Goal: Task Accomplishment & Management: Complete application form

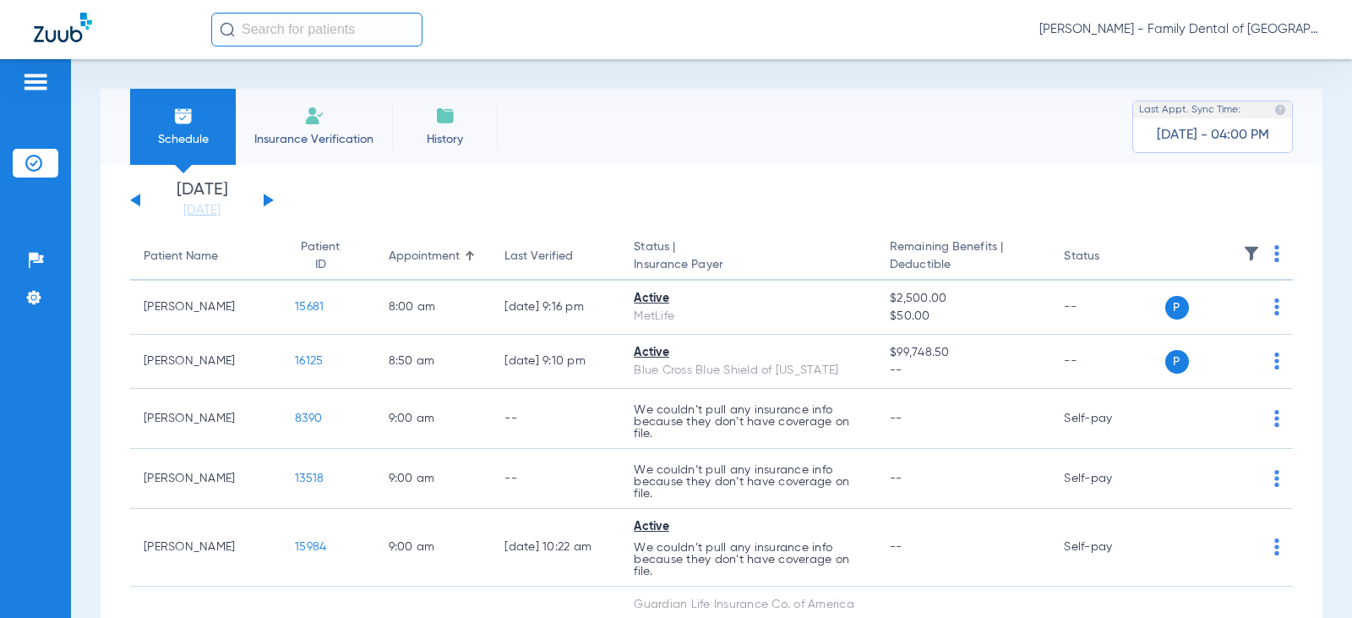
click at [303, 139] on span "Insurance Verification" at bounding box center [313, 139] width 131 height 17
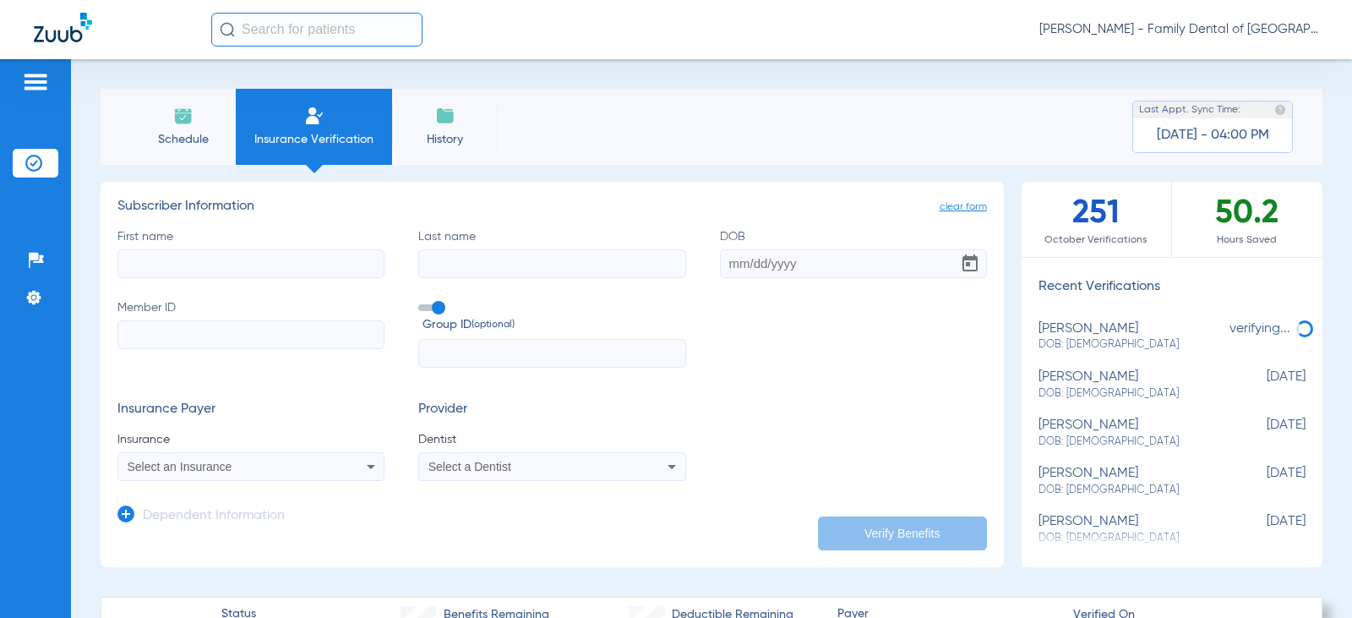
click at [170, 243] on label "First name" at bounding box center [250, 253] width 267 height 50
click at [170, 249] on input "First name" at bounding box center [250, 263] width 267 height 29
type input "[PERSON_NAME]"
click at [421, 269] on input "Last name" at bounding box center [551, 263] width 267 height 29
type input "[PERSON_NAME]"
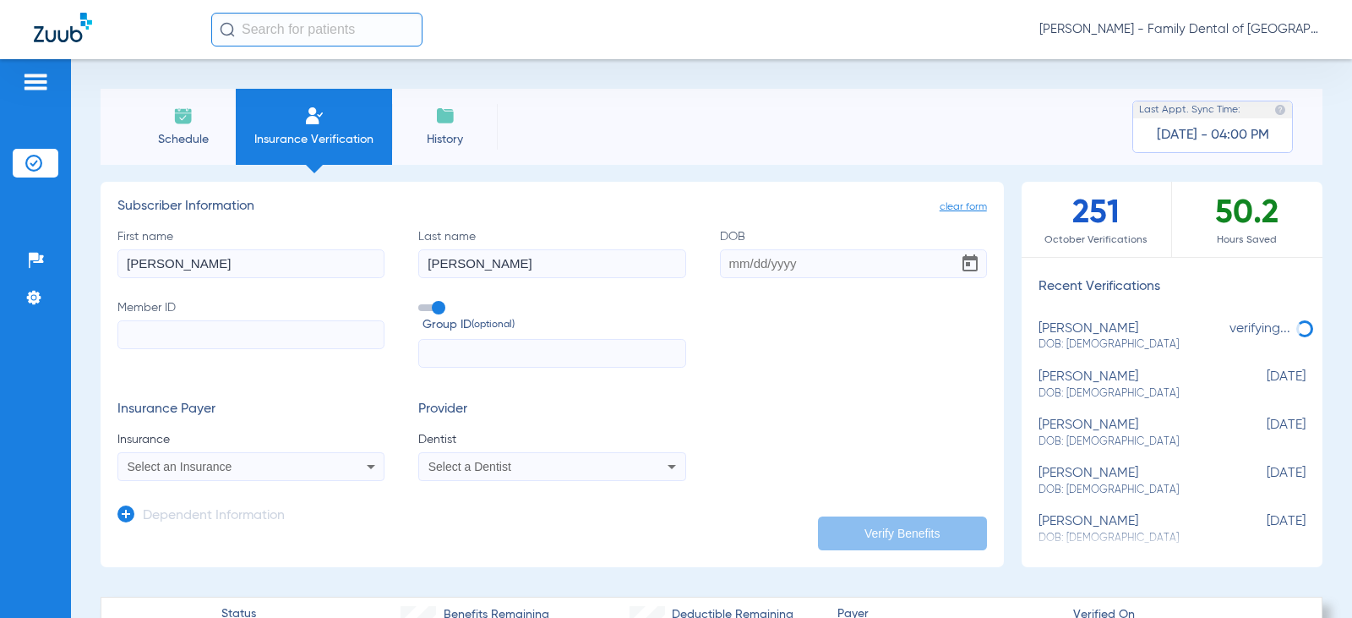
click at [725, 262] on input "DOB" at bounding box center [853, 263] width 267 height 29
type input "[DATE]"
click at [163, 325] on input "Member ID" at bounding box center [250, 334] width 267 height 29
type input "806248965"
click at [167, 466] on span "Select an Insurance" at bounding box center [180, 467] width 105 height 14
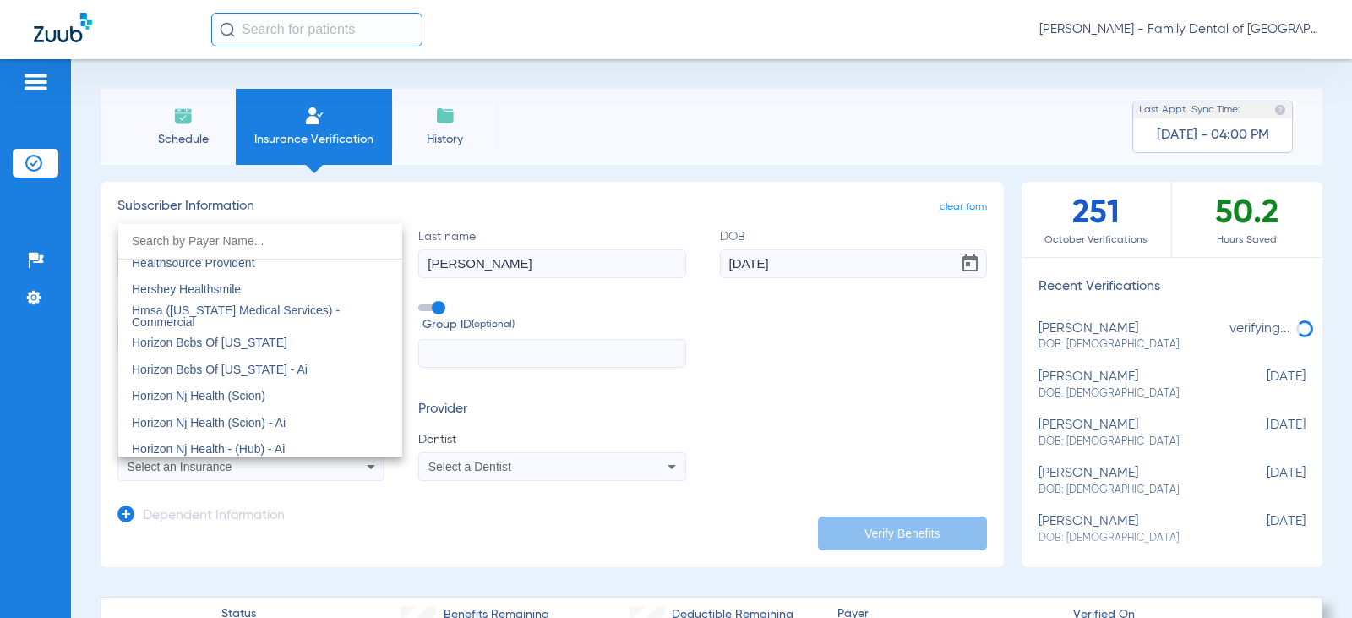
scroll to position [6084, 0]
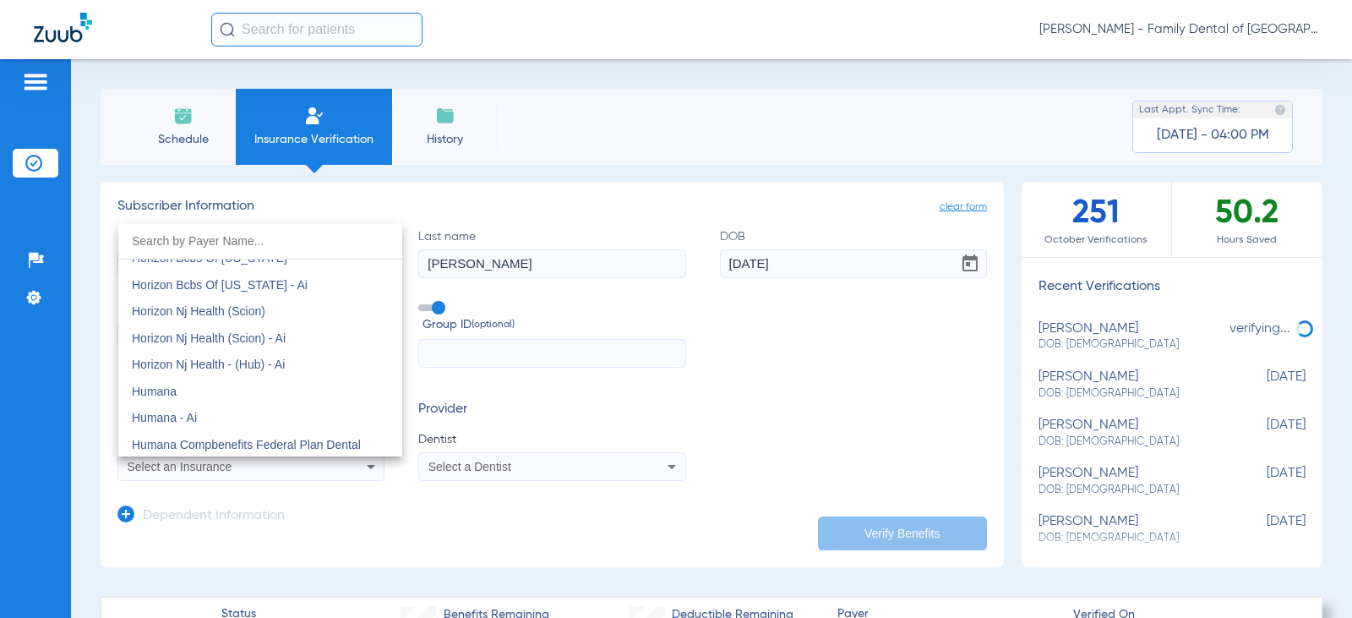
click at [171, 392] on span "Humana" at bounding box center [154, 391] width 45 height 14
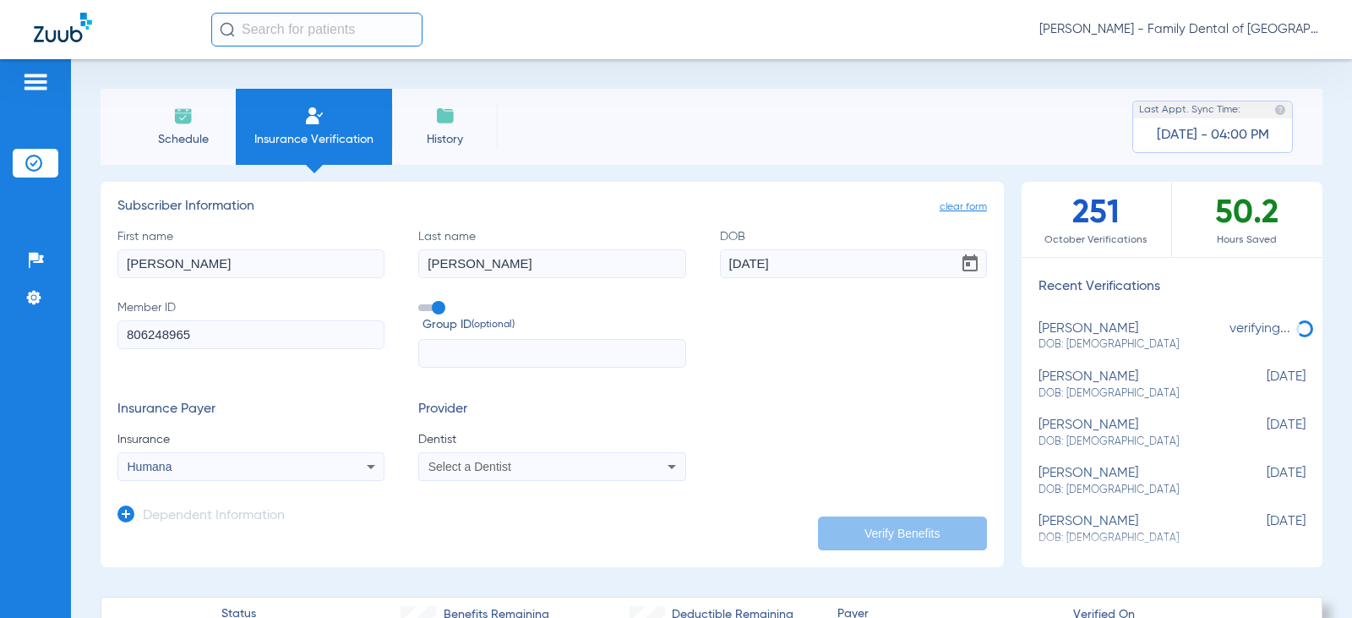
click at [480, 461] on span "Select a Dentist" at bounding box center [469, 467] width 83 height 14
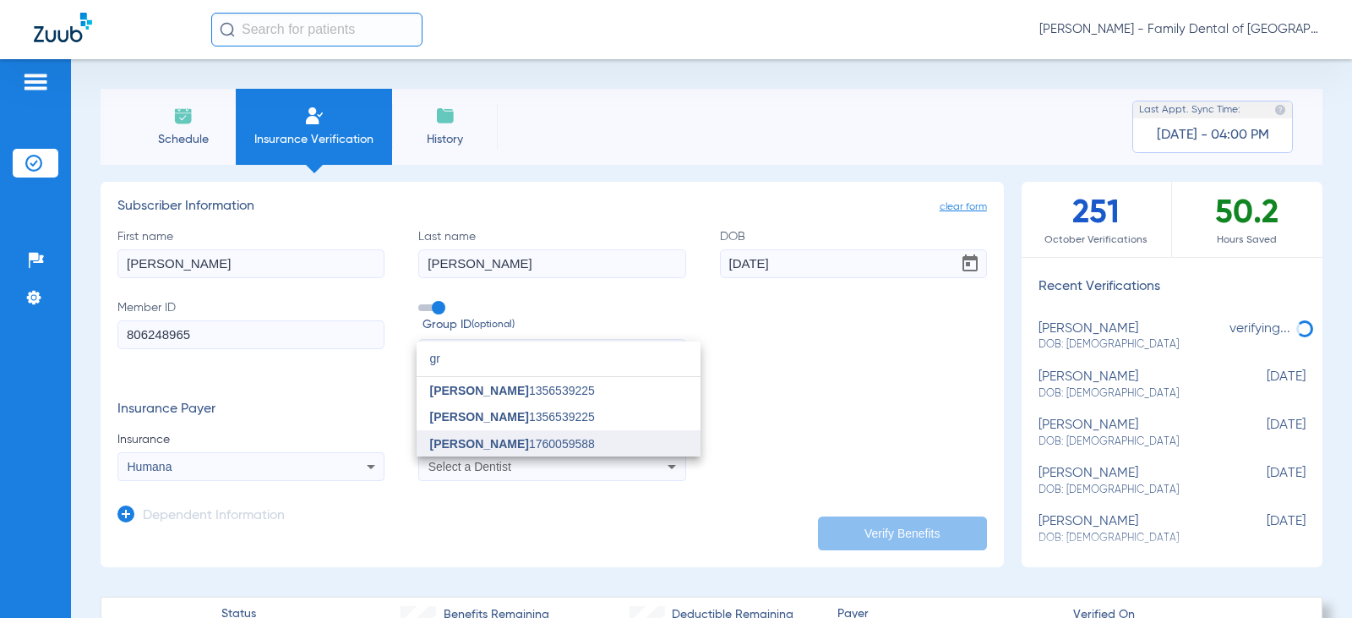
scroll to position [0, 0]
type input "[PERSON_NAME]"
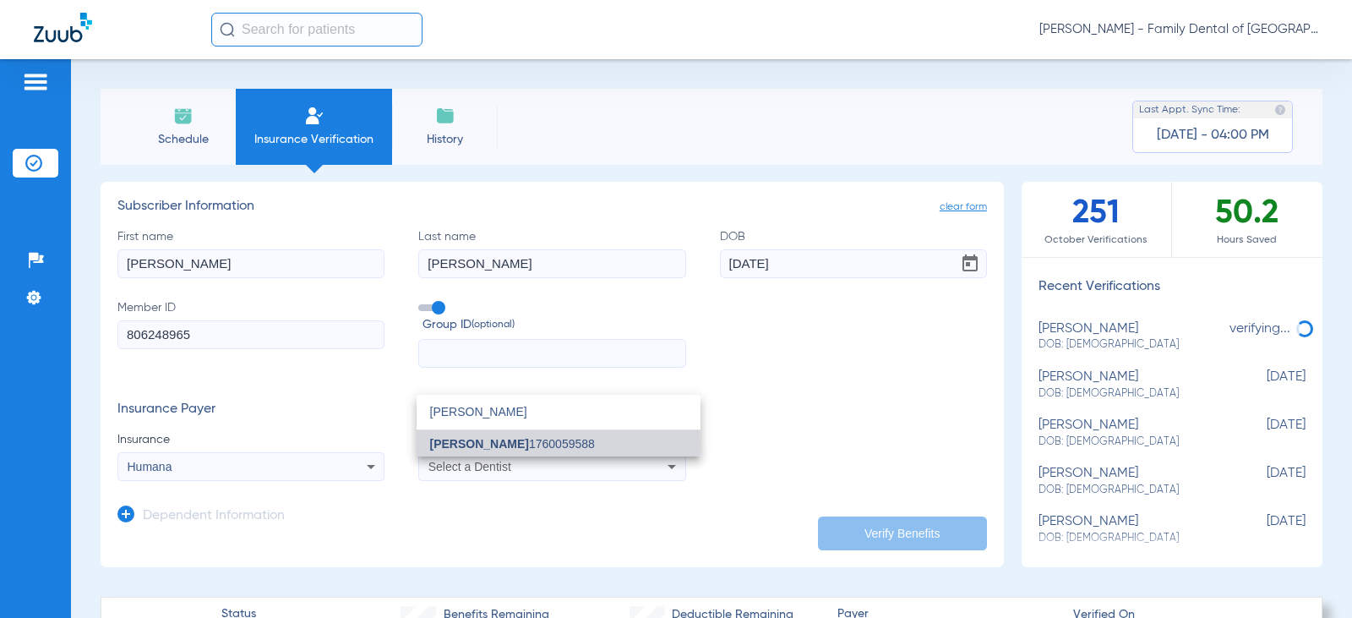
click at [485, 444] on span "[PERSON_NAME]" at bounding box center [479, 444] width 99 height 14
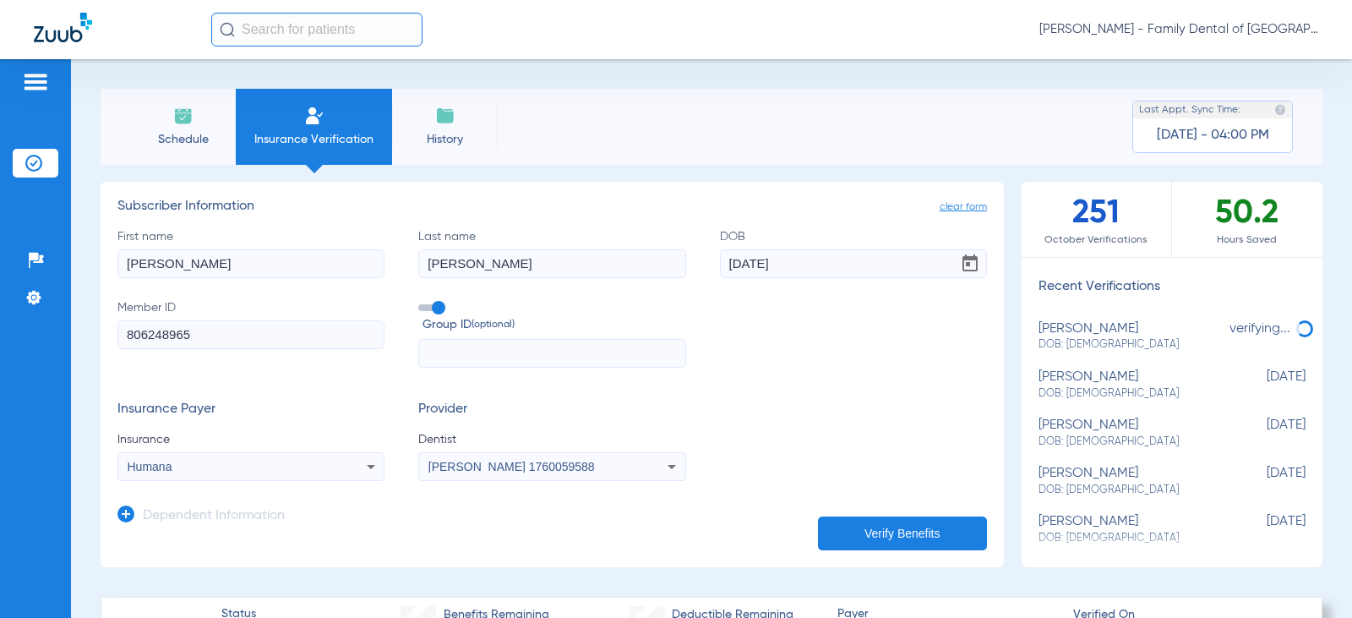
click at [890, 537] on button "Verify Benefits" at bounding box center [902, 533] width 169 height 34
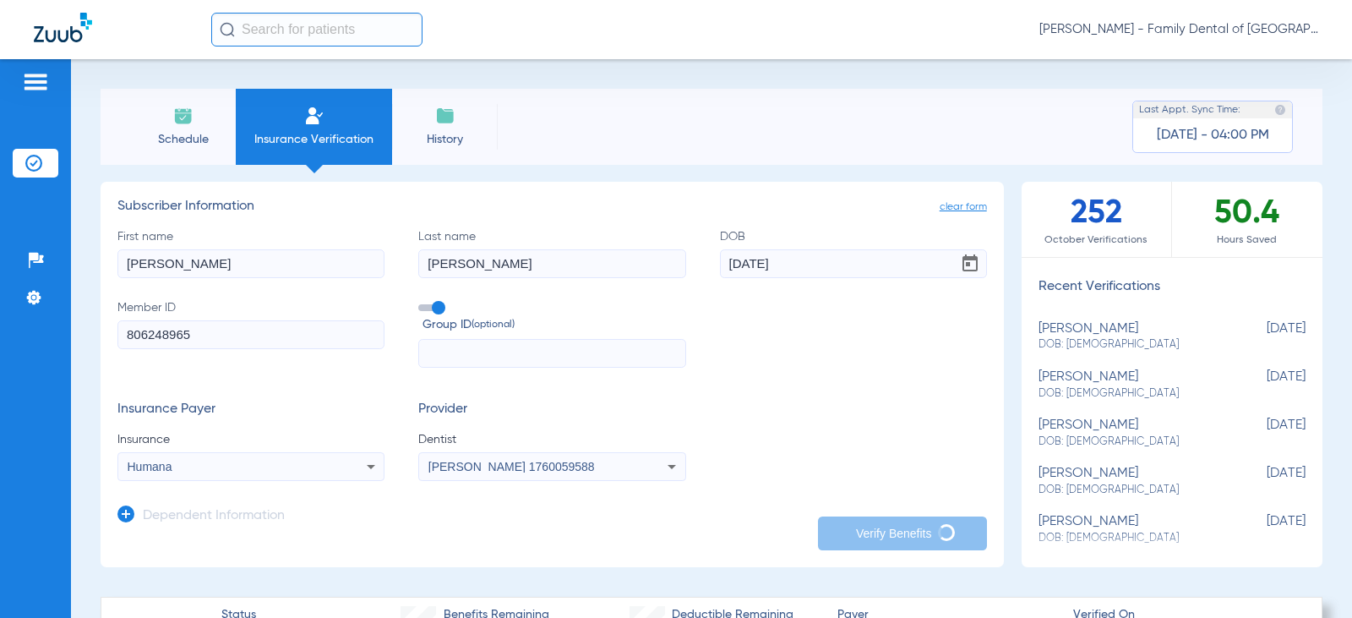
type input "[PERSON_NAME]"
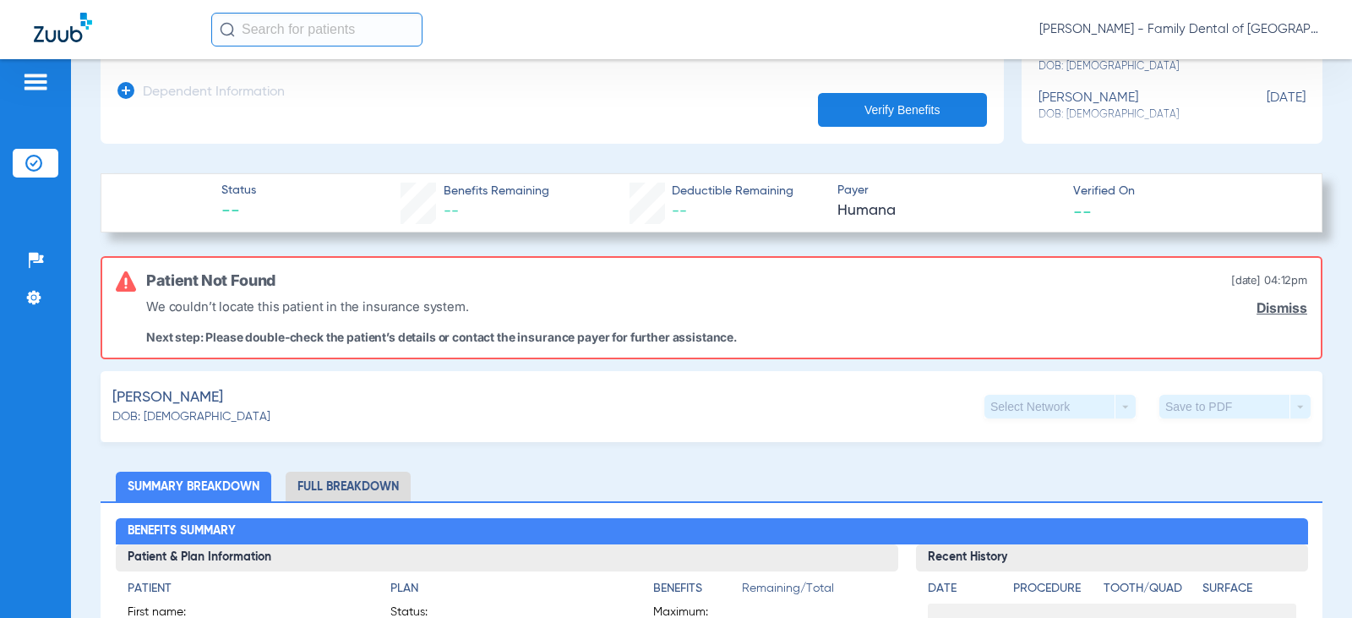
scroll to position [423, 0]
